Goal: Information Seeking & Learning: Learn about a topic

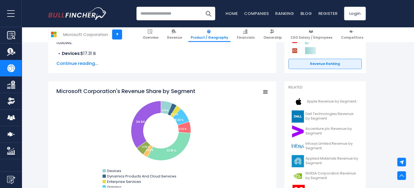
scroll to position [163, 0]
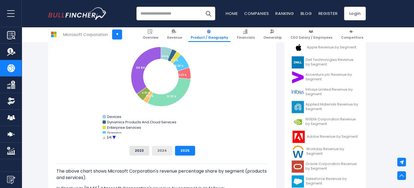
click at [163, 151] on button "2024" at bounding box center [162, 151] width 20 height 10
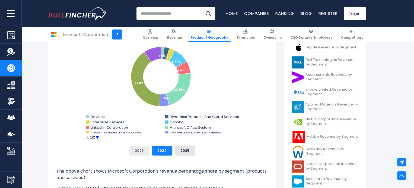
click at [142, 152] on button "2023" at bounding box center [139, 151] width 20 height 10
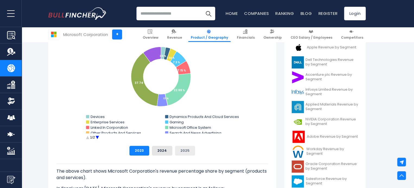
click at [185, 151] on button "2025" at bounding box center [185, 151] width 20 height 10
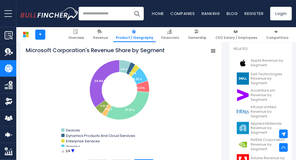
scroll to position [167, 0]
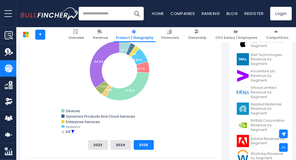
click at [72, 131] on circle "Microsoft Corporation's Revenue Share by Segment" at bounding box center [73, 131] width 8 height 8
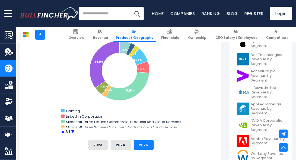
click at [74, 132] on circle "Microsoft Corporation's Revenue Share by Segment" at bounding box center [73, 131] width 8 height 8
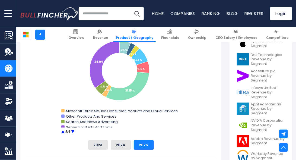
click at [73, 133] on circle "Microsoft Corporation's Revenue Share by Segment" at bounding box center [73, 131] width 8 height 8
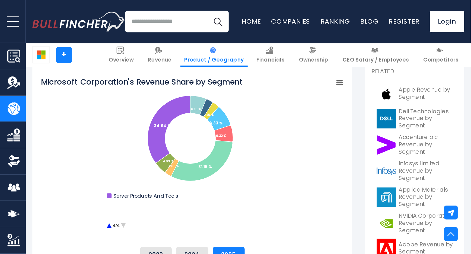
scroll to position [151, 0]
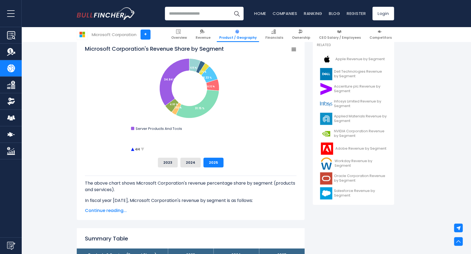
click at [133, 150] on circle "Microsoft Corporation's Revenue Share by Segment" at bounding box center [132, 149] width 8 height 8
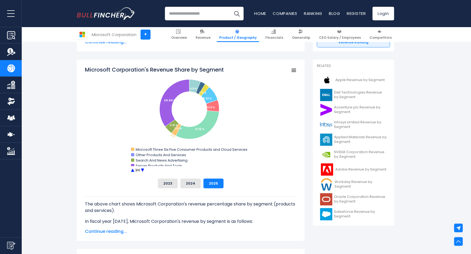
scroll to position [102, 0]
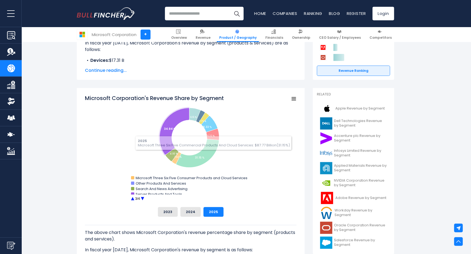
click at [133, 188] on circle "Microsoft Corporation's Revenue Share by Segment" at bounding box center [132, 199] width 8 height 8
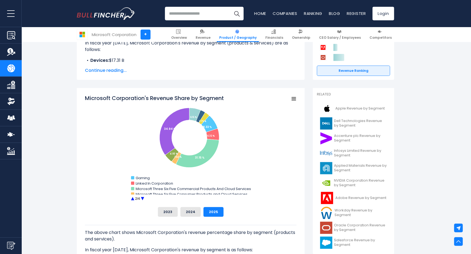
click at [133, 188] on circle "Microsoft Corporation's Revenue Share by Segment" at bounding box center [132, 199] width 8 height 8
click at [144, 188] on circle "Microsoft Corporation's Revenue Share by Segment" at bounding box center [142, 199] width 8 height 8
click at [142, 188] on circle "Microsoft Corporation's Revenue Share by Segment" at bounding box center [142, 199] width 8 height 8
click at [143, 188] on circle "Microsoft Corporation's Revenue Share by Segment" at bounding box center [142, 199] width 8 height 8
